Goal: Information Seeking & Learning: Learn about a topic

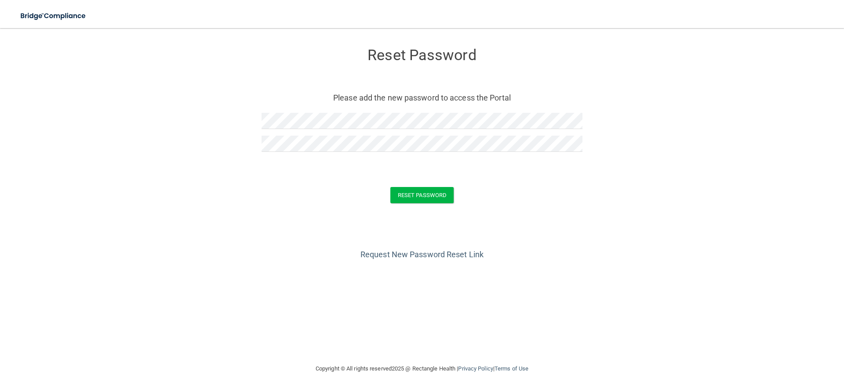
drag, startPoint x: 275, startPoint y: 202, endPoint x: 302, endPoint y: 200, distance: 27.3
click at [276, 202] on div "Reset Password" at bounding box center [422, 195] width 822 height 16
click at [416, 199] on button "Reset Password" at bounding box center [421, 195] width 63 height 16
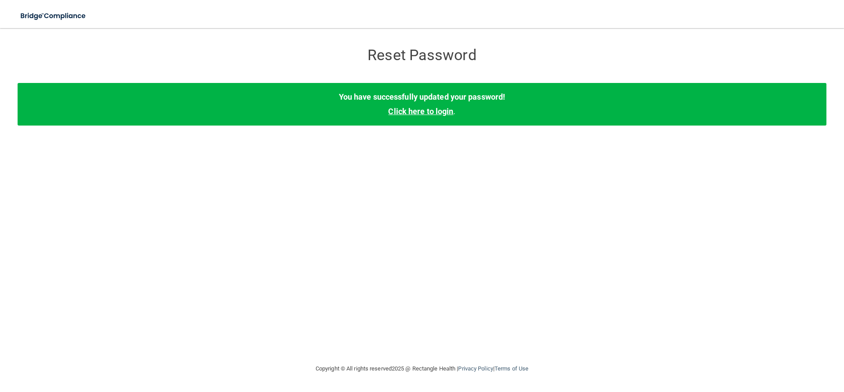
click at [438, 109] on link "Click here to login" at bounding box center [420, 111] width 65 height 9
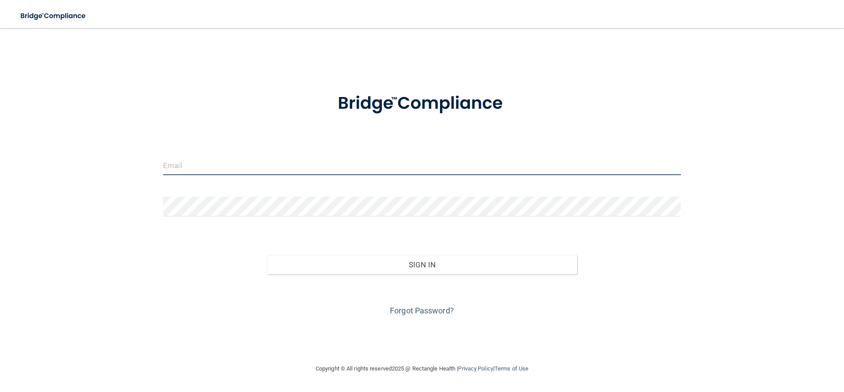
click at [392, 166] on input "email" at bounding box center [422, 166] width 518 height 20
type input "[PERSON_NAME][EMAIL_ADDRESS][PERSON_NAME][DOMAIN_NAME]"
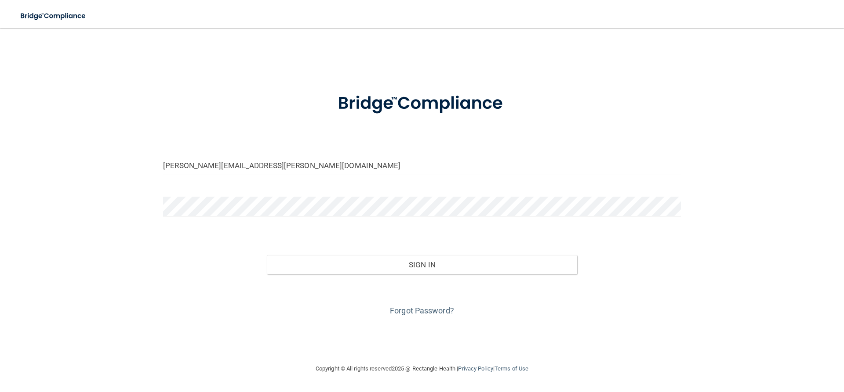
click at [367, 245] on div "Sign In" at bounding box center [421, 256] width 531 height 37
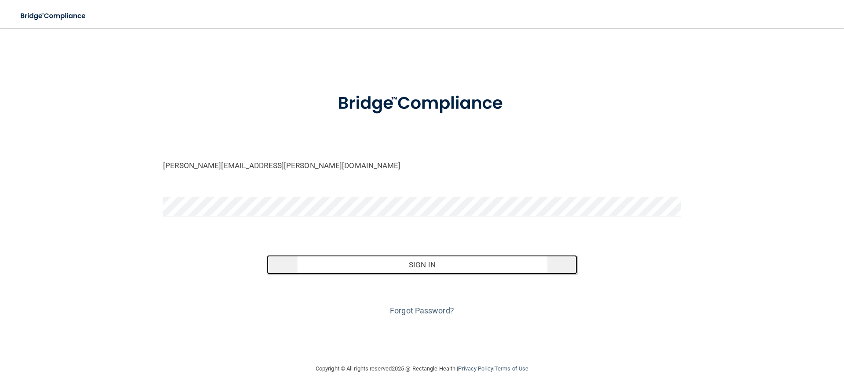
click at [394, 260] on button "Sign In" at bounding box center [422, 264] width 311 height 19
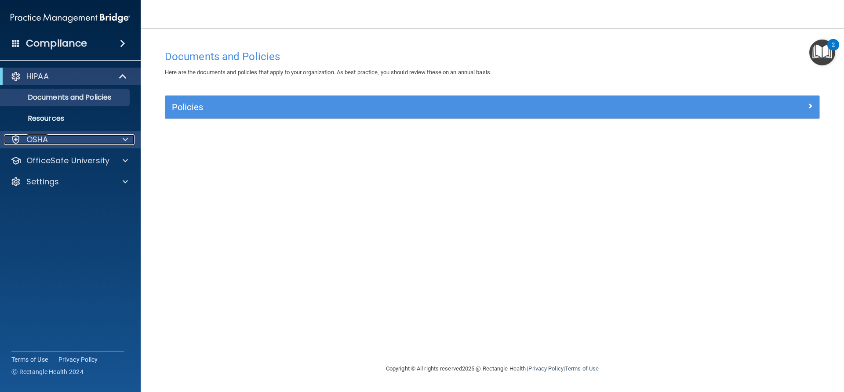
click at [95, 141] on div "OSHA" at bounding box center [58, 139] width 109 height 11
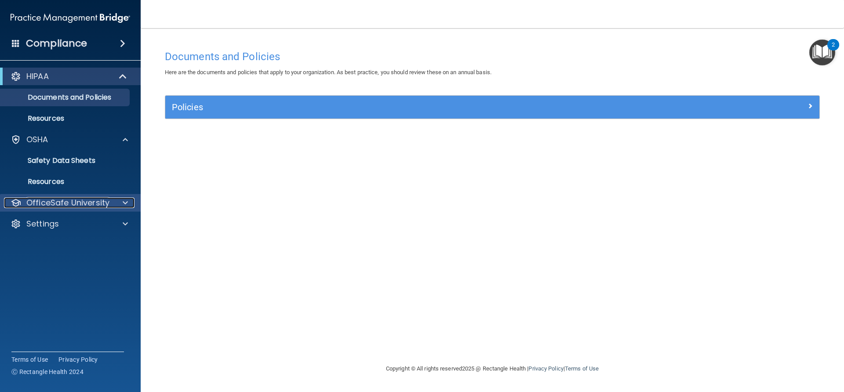
click at [98, 200] on p "OfficeSafe University" at bounding box center [67, 203] width 83 height 11
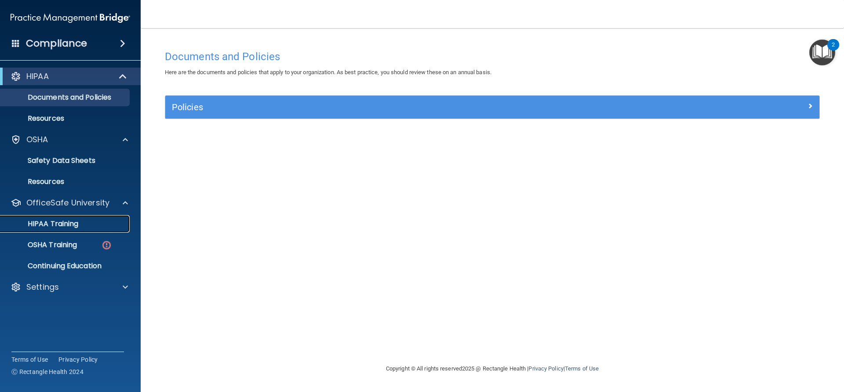
click at [66, 229] on link "HIPAA Training" at bounding box center [60, 224] width 138 height 18
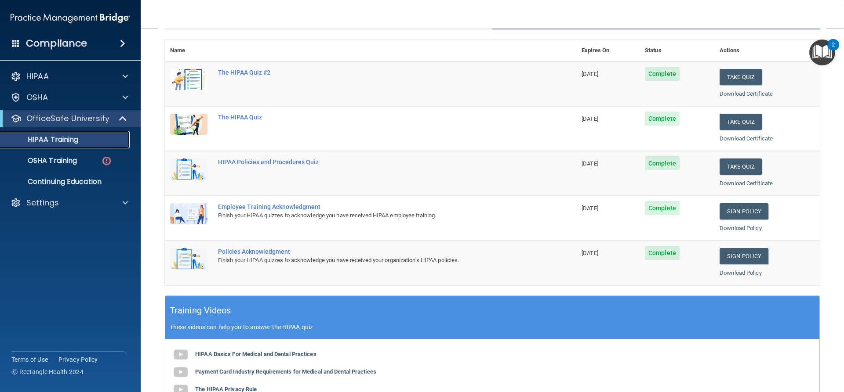
scroll to position [88, 0]
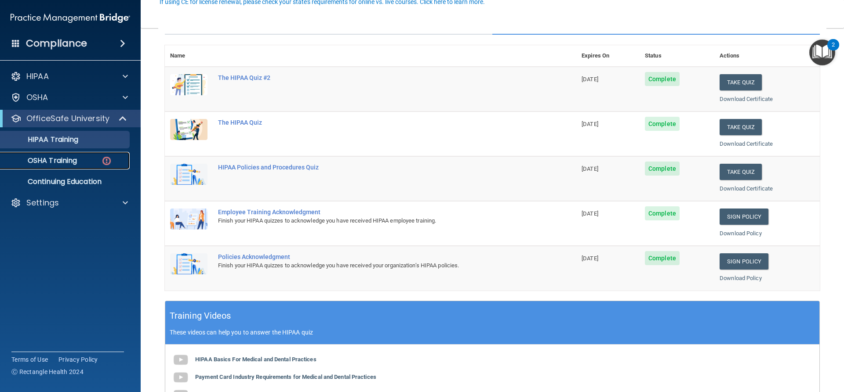
click at [72, 161] on p "OSHA Training" at bounding box center [41, 160] width 71 height 9
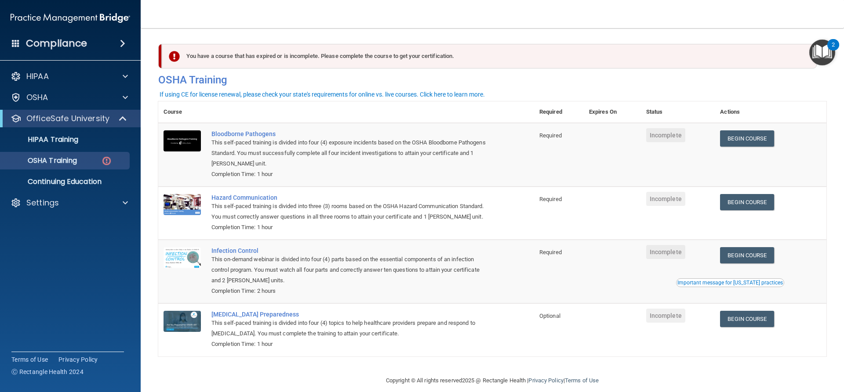
click at [821, 51] on img "Open Resource Center, 2 new notifications" at bounding box center [822, 53] width 26 height 26
